Goal: Find specific page/section: Find specific page/section

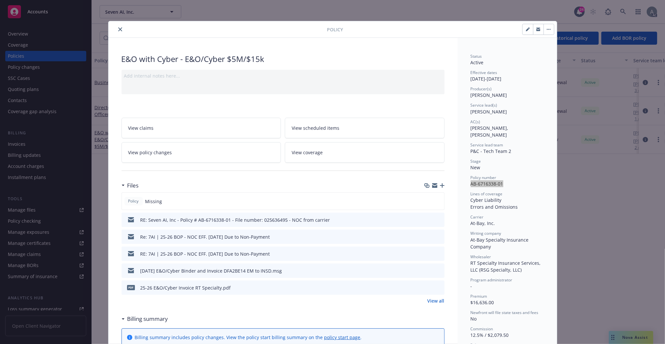
click at [118, 28] on icon "close" at bounding box center [120, 29] width 4 height 4
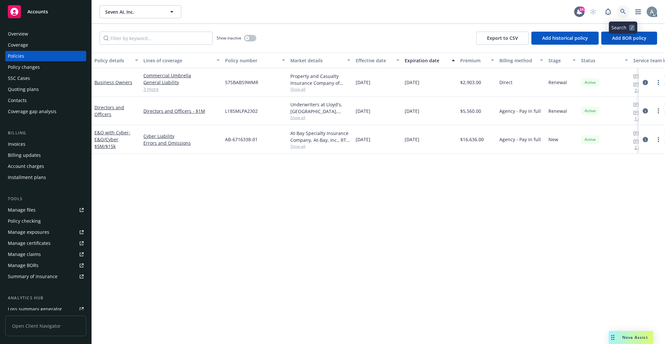
click at [624, 13] on icon at bounding box center [623, 12] width 6 height 6
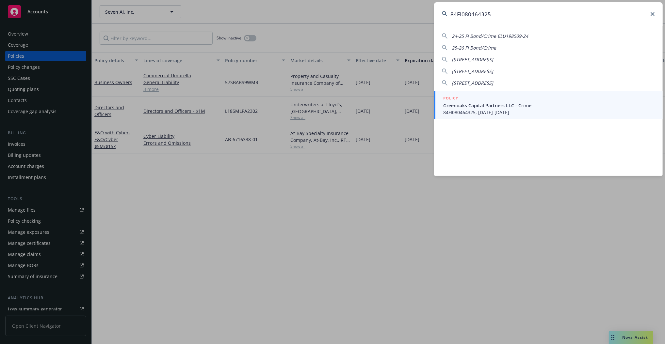
type input "84FI080464325"
click at [532, 104] on span "Greenoaks Capital Partners LLC - Crime" at bounding box center [548, 105] width 211 height 7
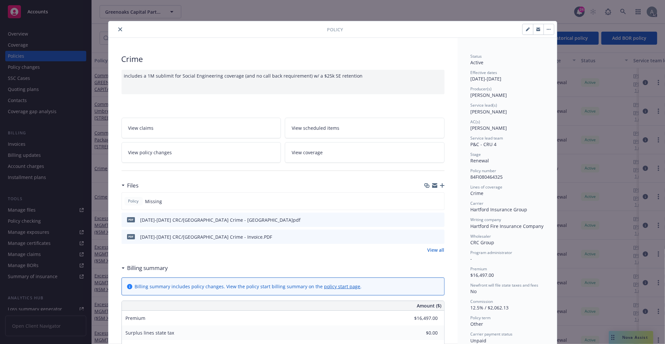
click at [118, 30] on icon "close" at bounding box center [120, 29] width 4 height 4
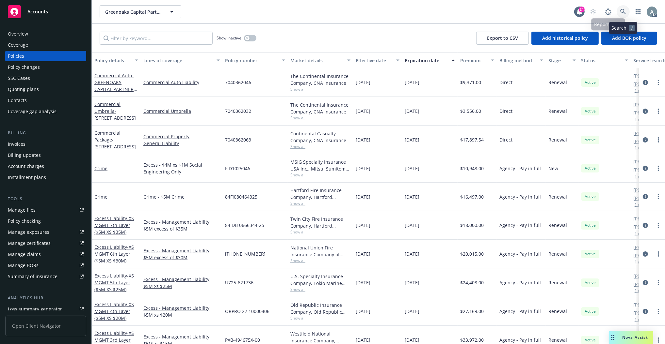
click at [626, 13] on link at bounding box center [622, 11] width 13 height 13
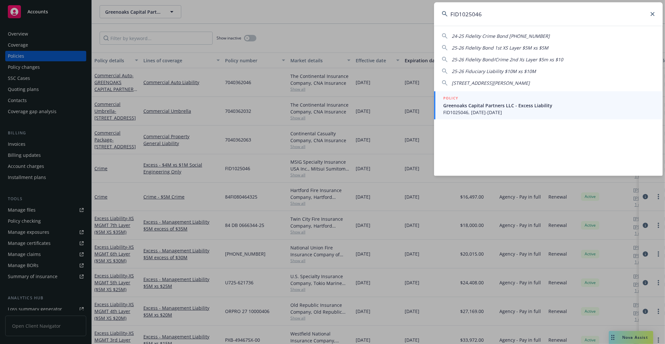
type input "FID1025046"
click at [499, 107] on span "Greenoaks Capital Partners LLC - Excess Liability" at bounding box center [548, 105] width 211 height 7
